Goal: Entertainment & Leisure: Consume media (video, audio)

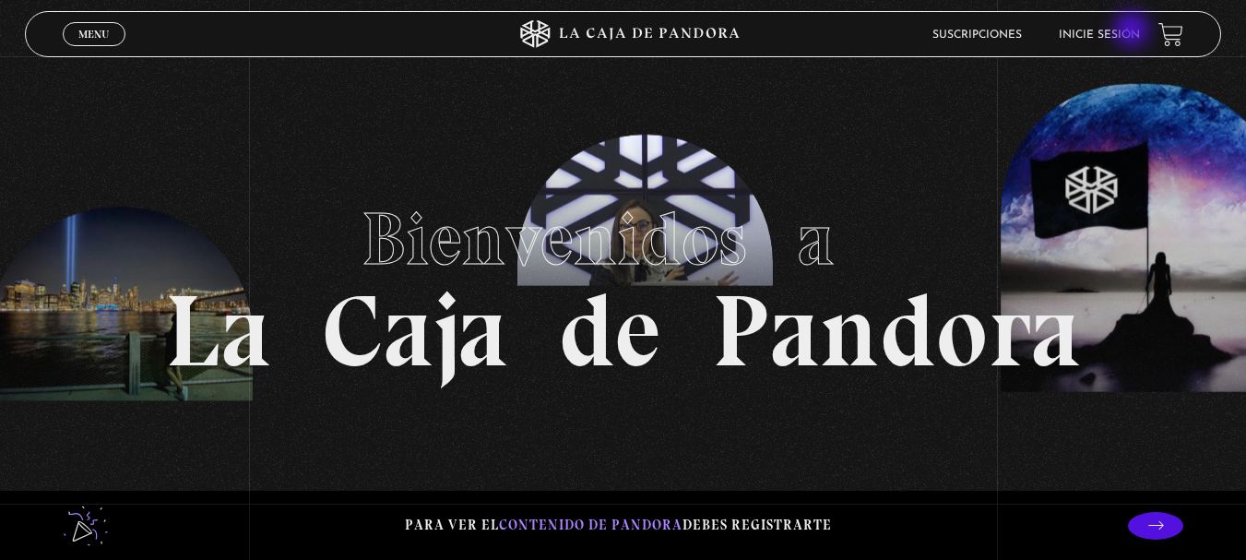
click at [1133, 31] on link "Inicie sesión" at bounding box center [1099, 35] width 81 height 11
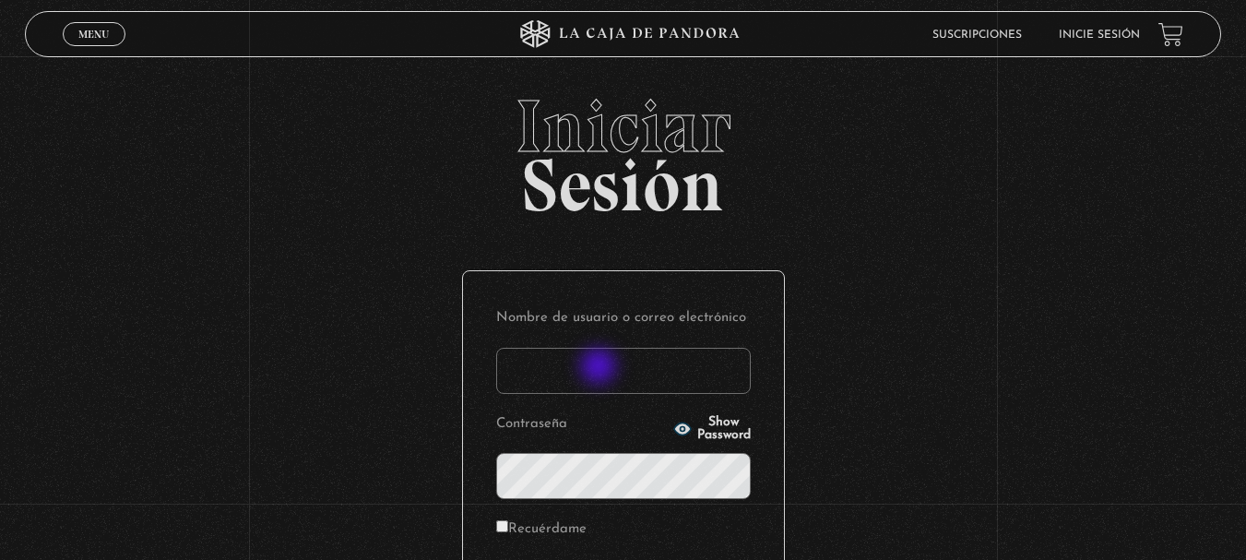
click at [600, 369] on input "Nombre de usuario o correo electrónico" at bounding box center [623, 371] width 255 height 46
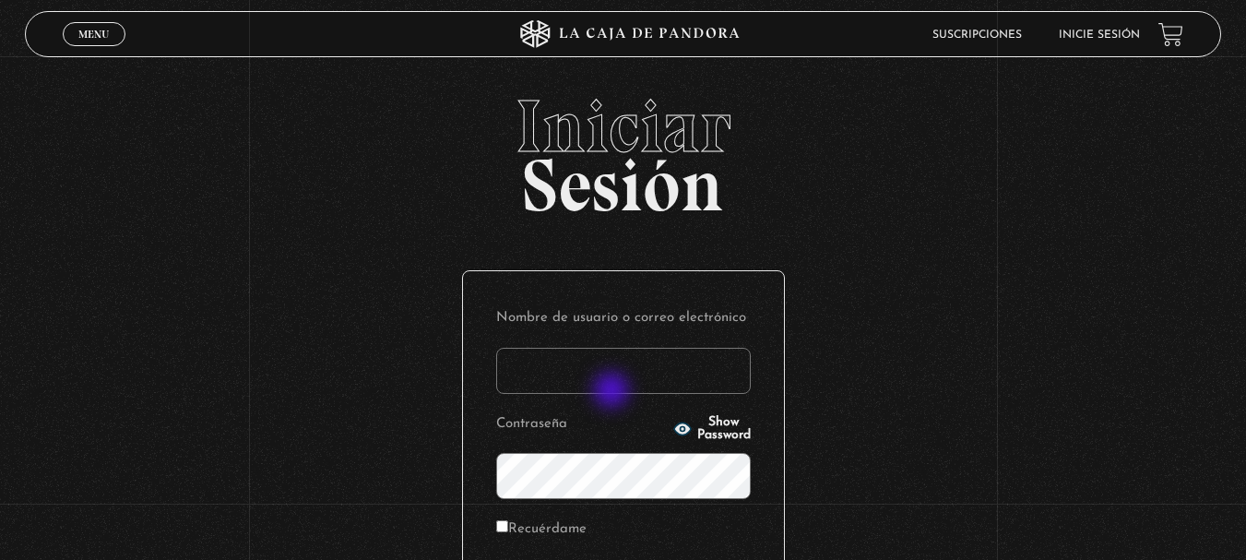
type input "hequisa16@hotmail.com"
click at [673, 426] on icon "button" at bounding box center [681, 428] width 17 height 12
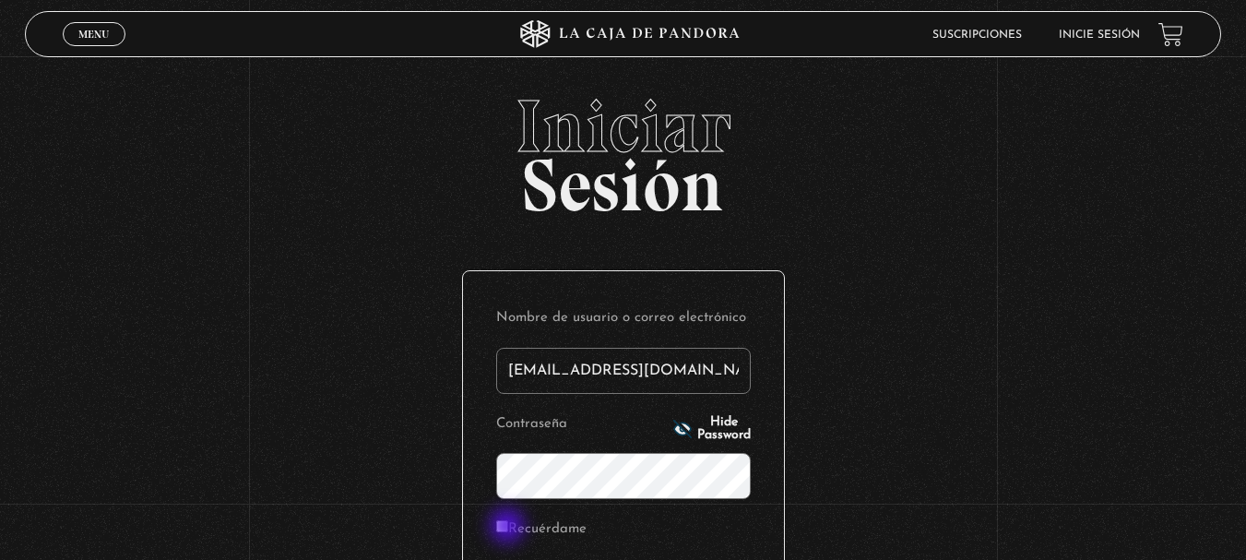
click at [508, 527] on input "Recuérdame" at bounding box center [502, 526] width 12 height 12
checkbox input "true"
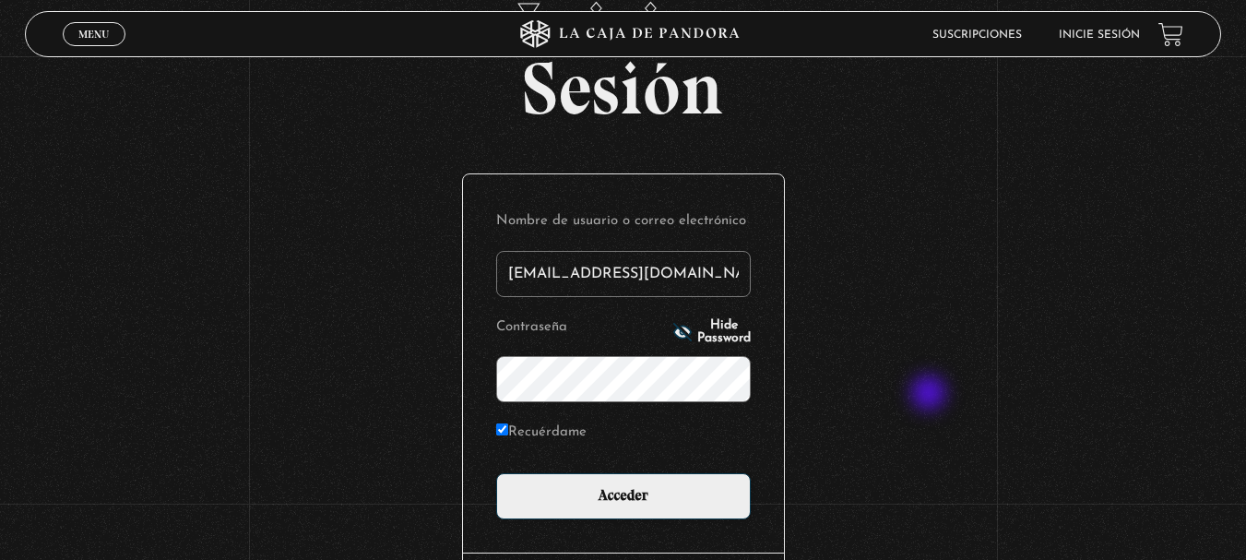
scroll to position [245, 0]
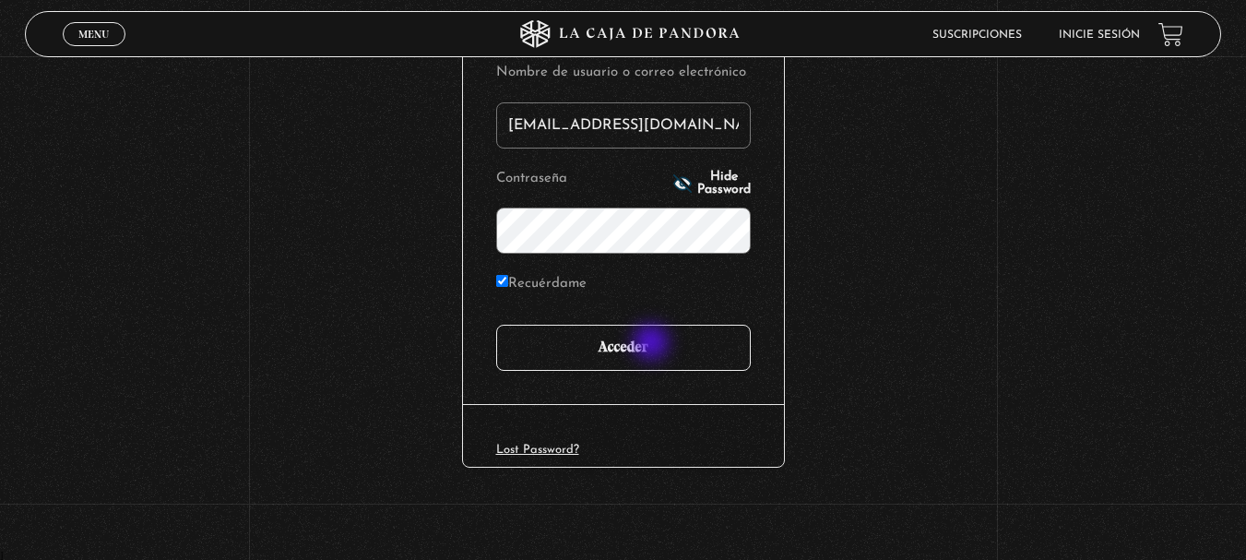
click at [653, 344] on input "Acceder" at bounding box center [623, 348] width 255 height 46
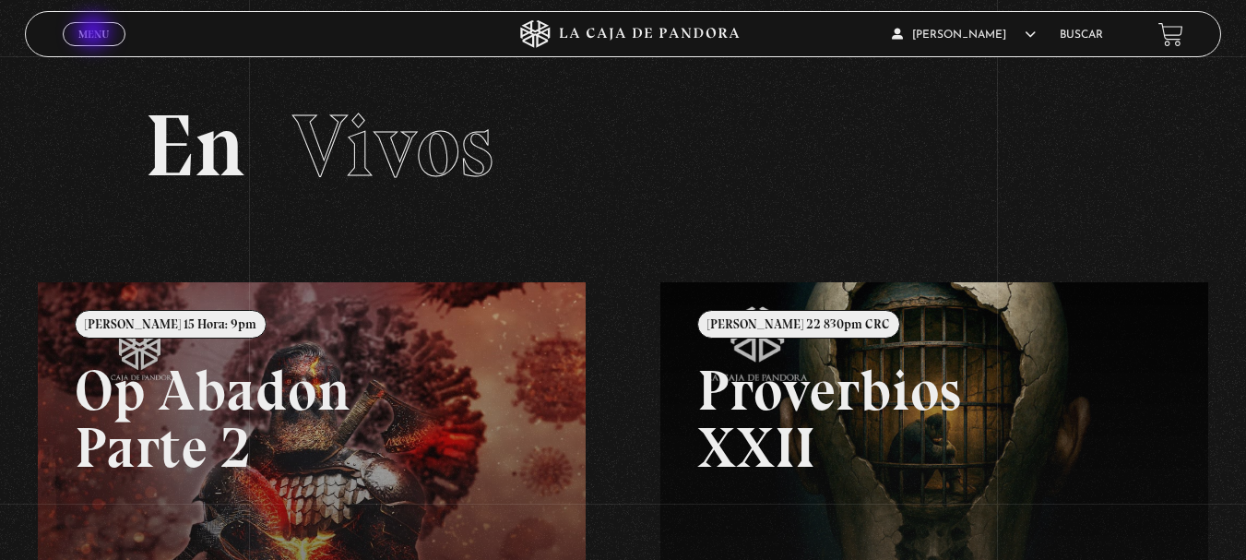
click at [95, 33] on span "Menu" at bounding box center [93, 34] width 30 height 11
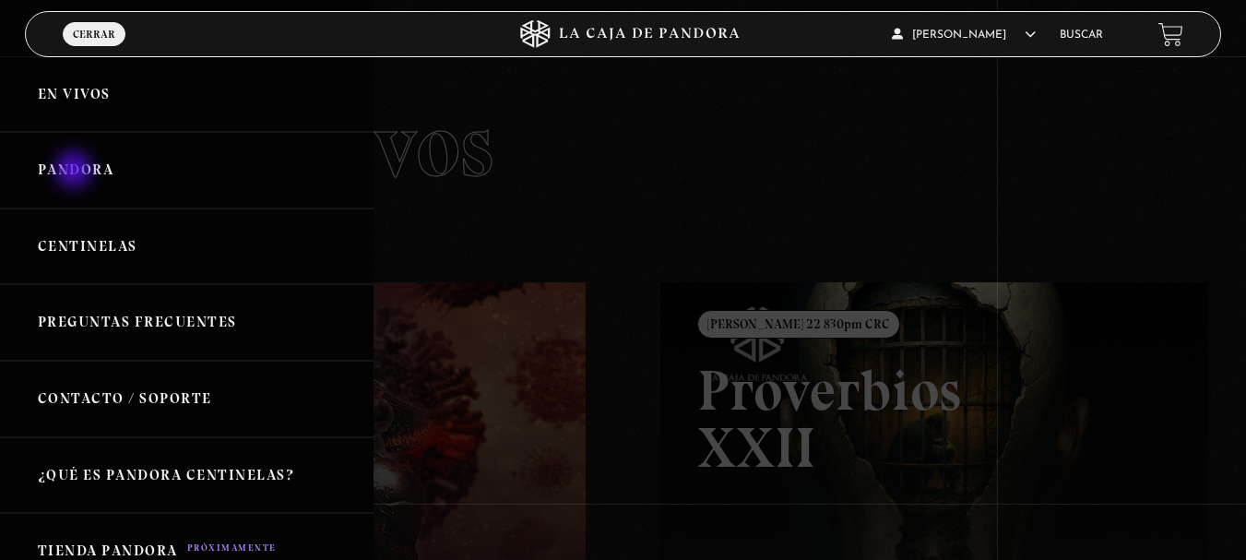
click at [76, 172] on link "Pandora" at bounding box center [186, 170] width 373 height 77
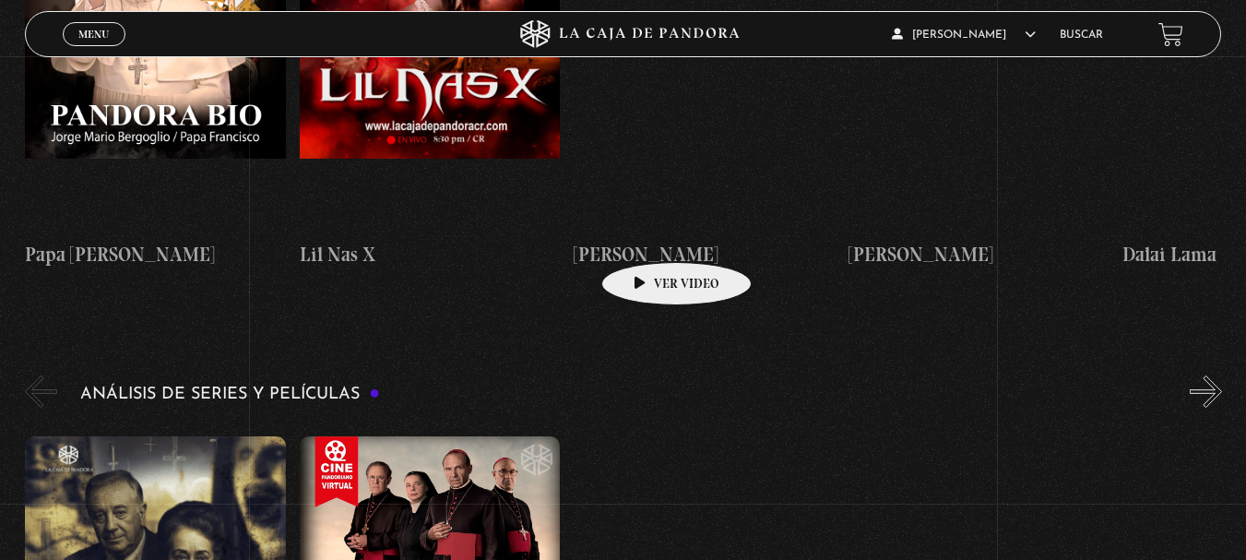
scroll to position [3228, 0]
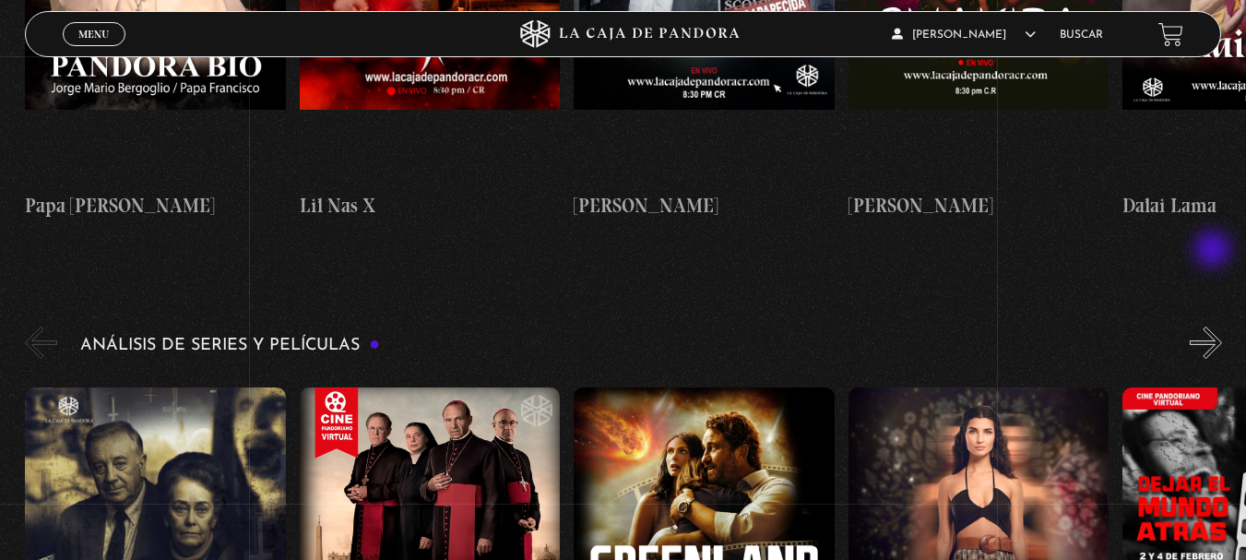
click at [1215, 326] on button "»" at bounding box center [1206, 342] width 32 height 32
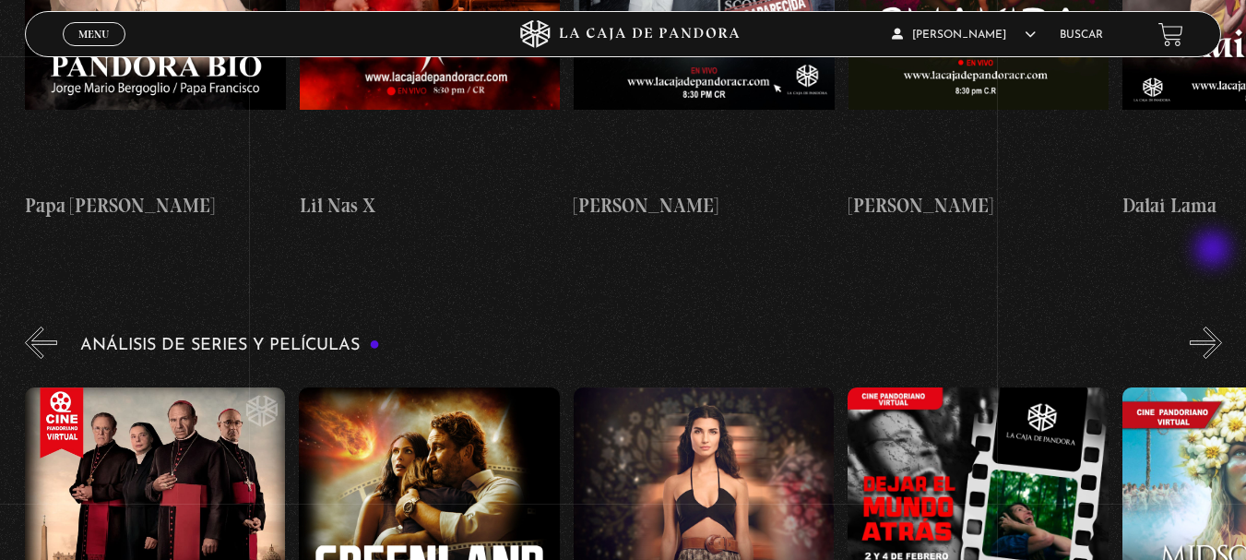
click at [1215, 326] on button "»" at bounding box center [1206, 342] width 32 height 32
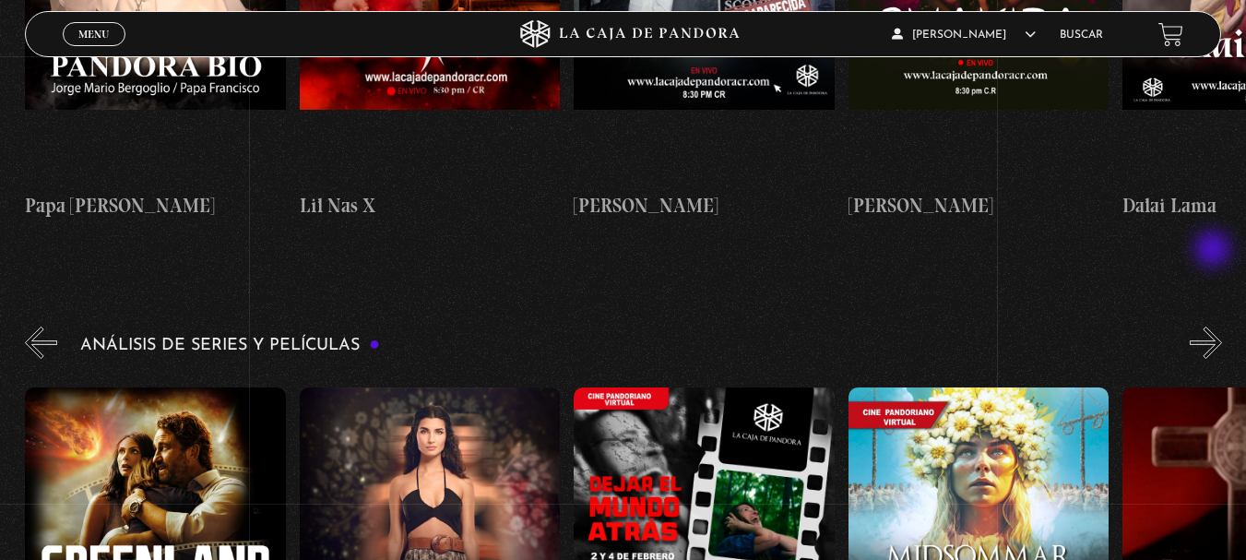
click at [1215, 326] on button "»" at bounding box center [1206, 342] width 32 height 32
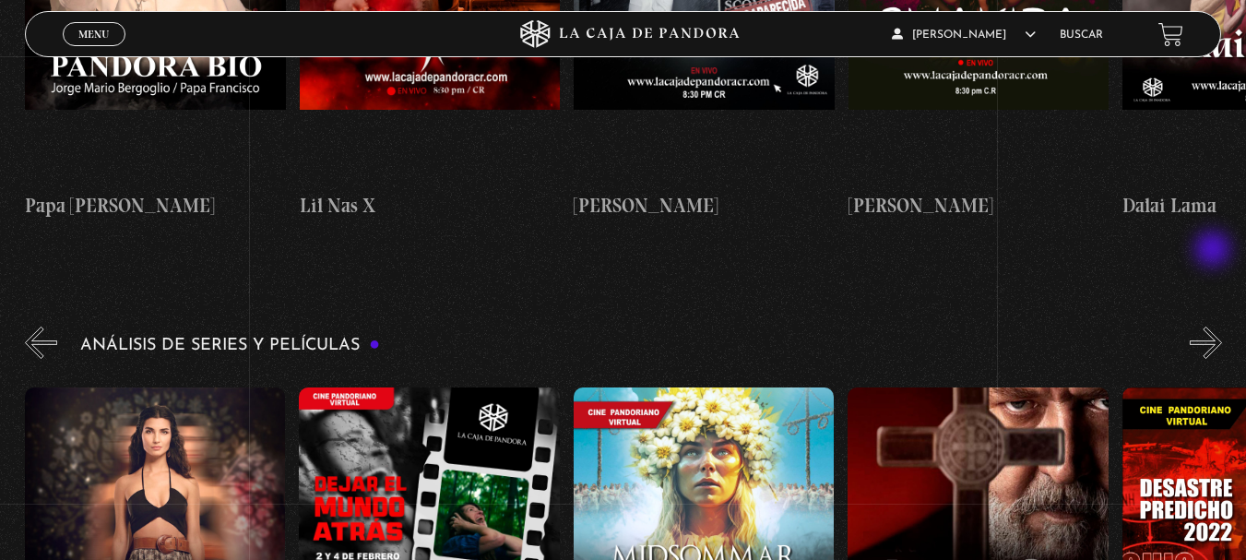
click at [1215, 326] on button "»" at bounding box center [1206, 342] width 32 height 32
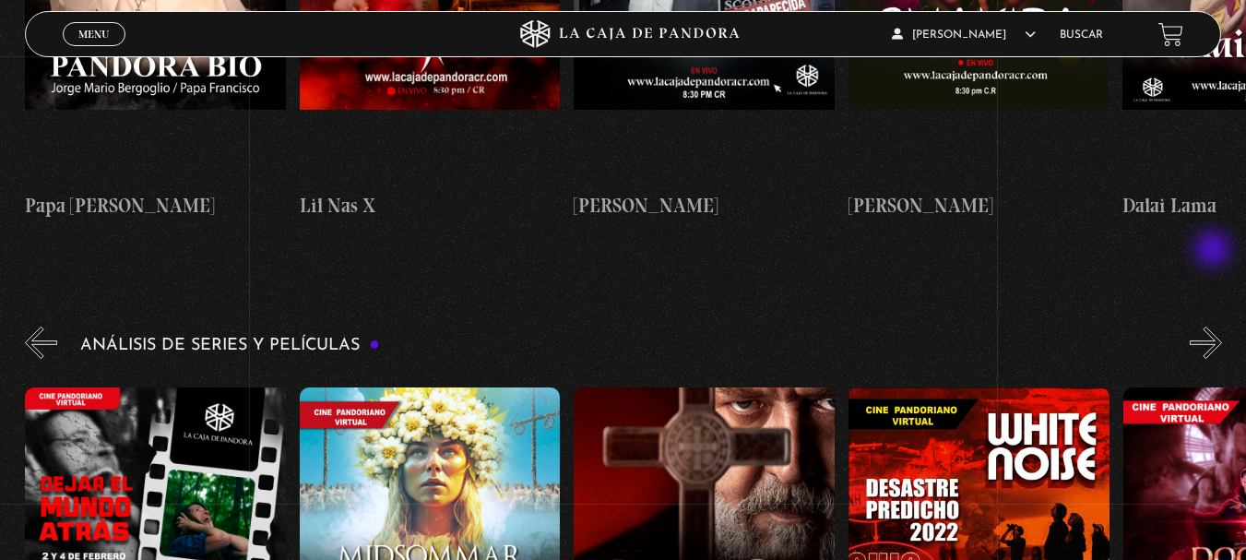
click at [1215, 326] on button "»" at bounding box center [1206, 342] width 32 height 32
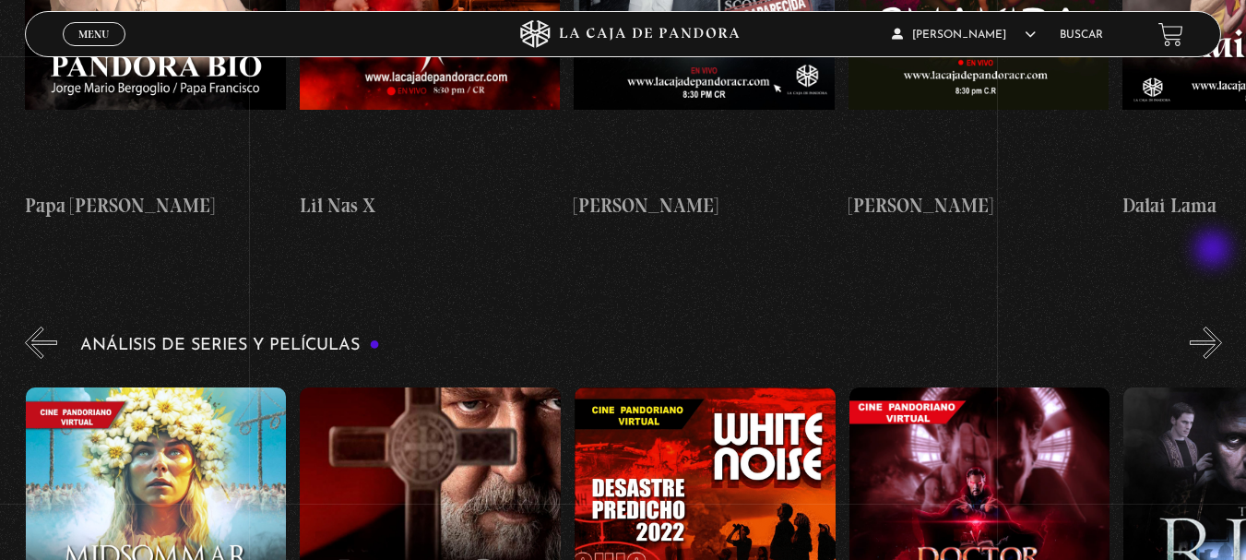
click at [1215, 326] on button "»" at bounding box center [1206, 342] width 32 height 32
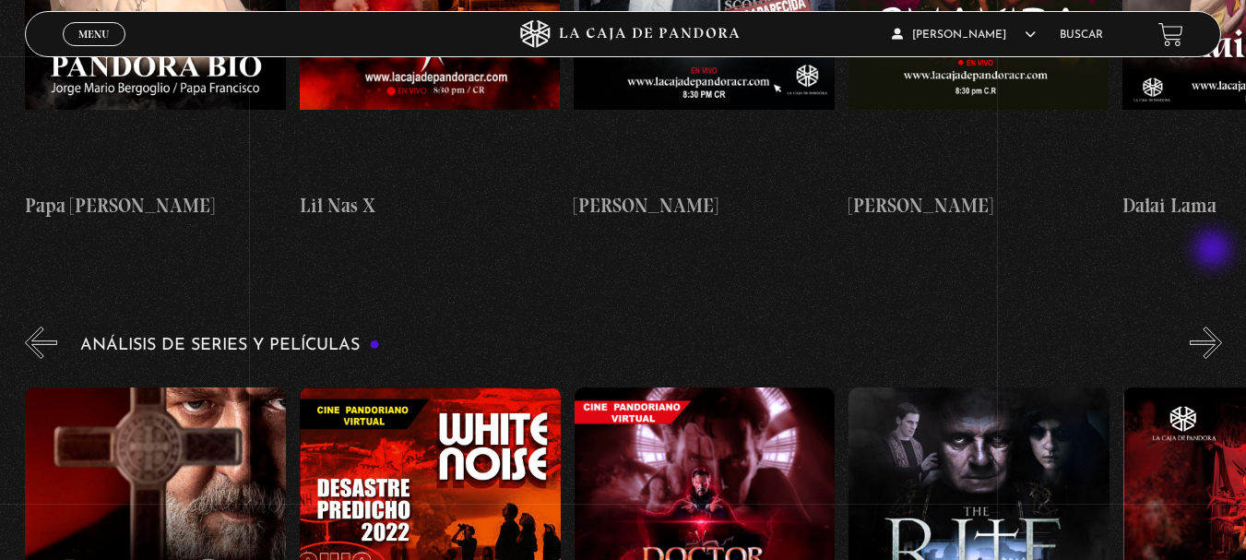
click at [1215, 326] on button "»" at bounding box center [1206, 342] width 32 height 32
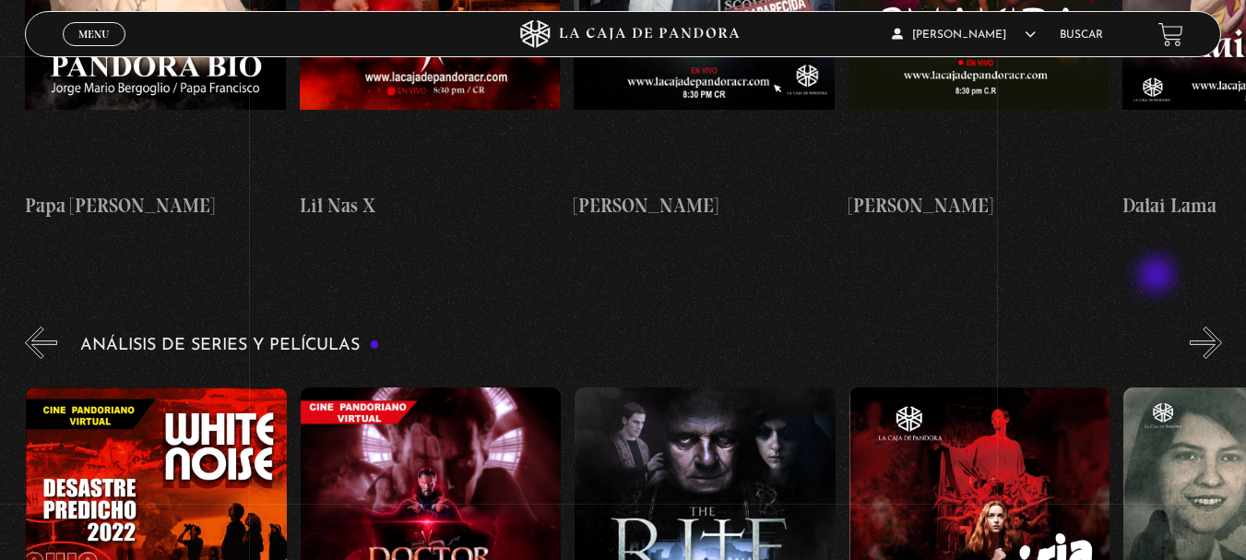
scroll to position [0, 1921]
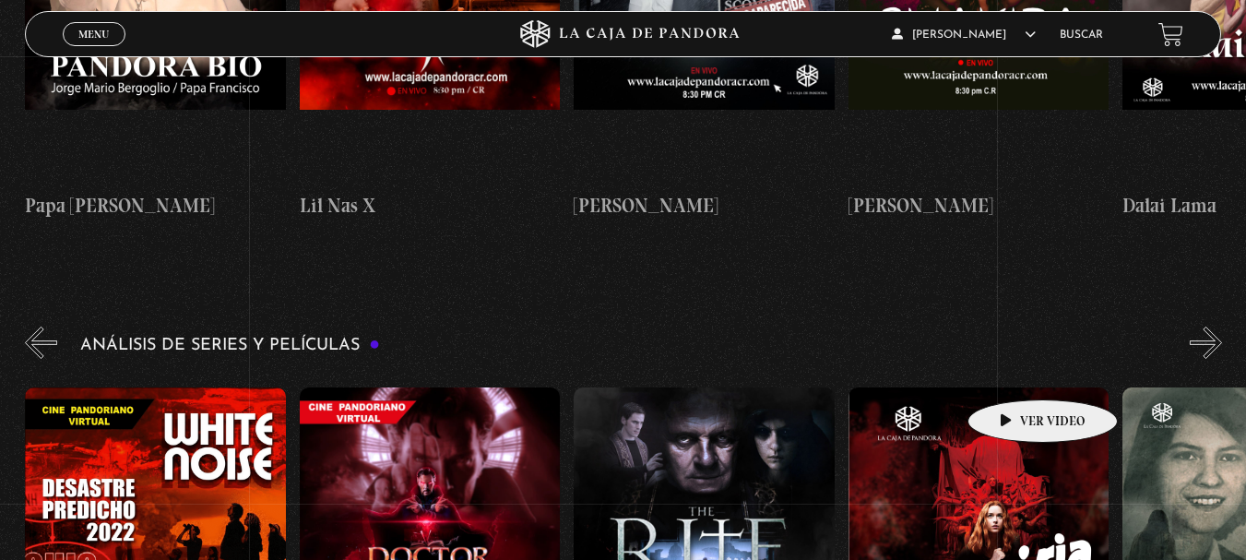
click at [1013, 387] on figure at bounding box center [978, 553] width 261 height 332
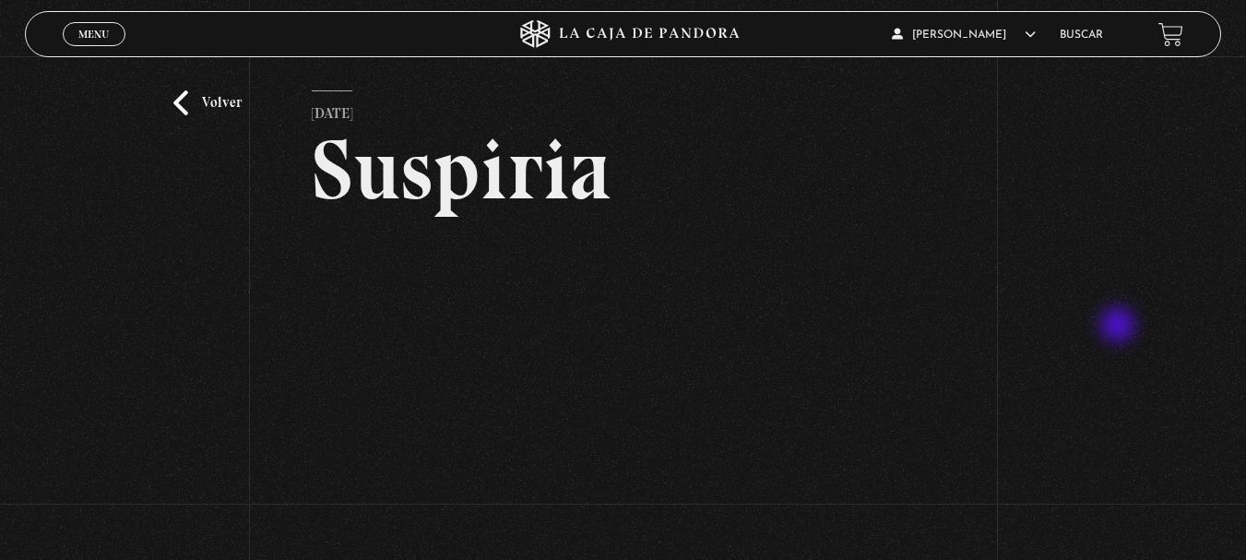
scroll to position [92, 0]
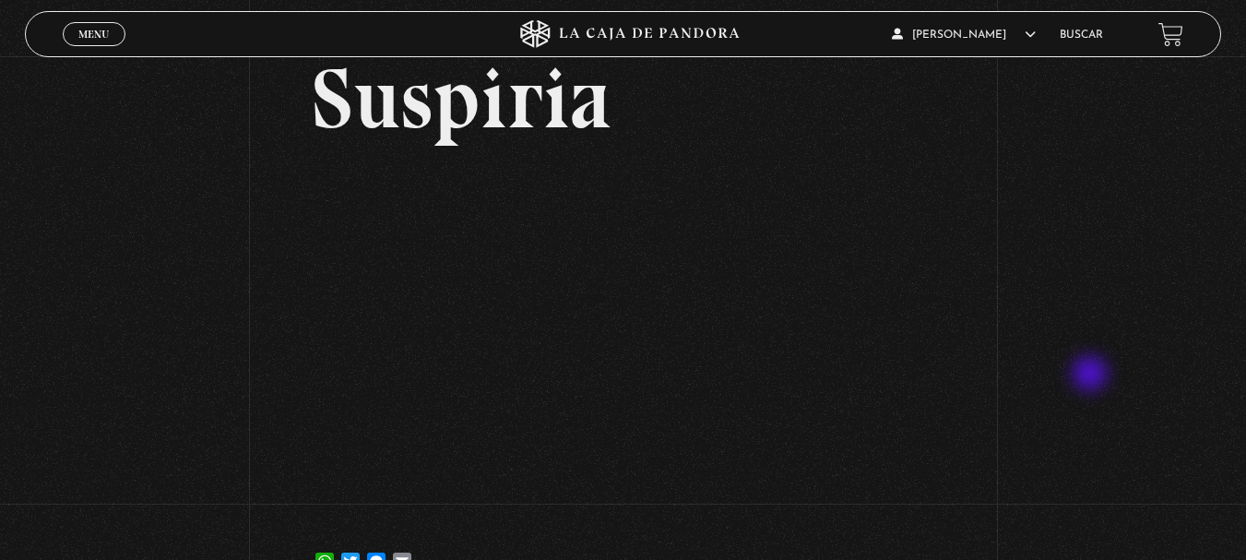
click at [1092, 375] on div "Volver 26 agosto, 2022 Suspiria WhatsApp Twitter Messenger Email" at bounding box center [623, 284] width 1246 height 640
click at [1125, 315] on div "Volver 26 agosto, 2022 Suspiria WhatsApp Twitter Messenger Email" at bounding box center [623, 284] width 1246 height 640
